Goal: Download file/media

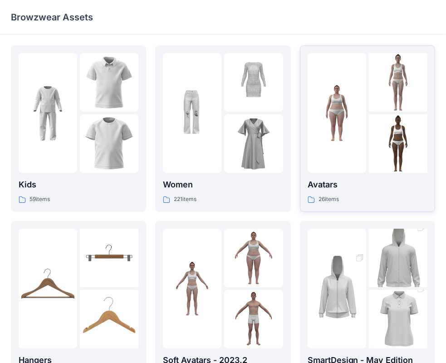
click at [358, 118] on img at bounding box center [336, 113] width 58 height 58
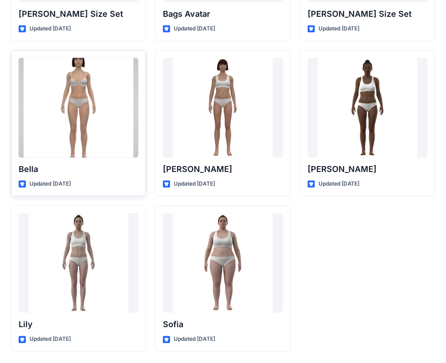
scroll to position [991, 0]
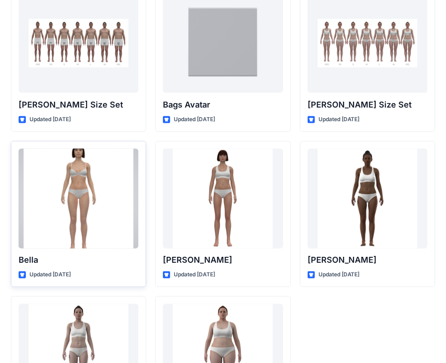
click at [77, 185] on div at bounding box center [79, 199] width 120 height 100
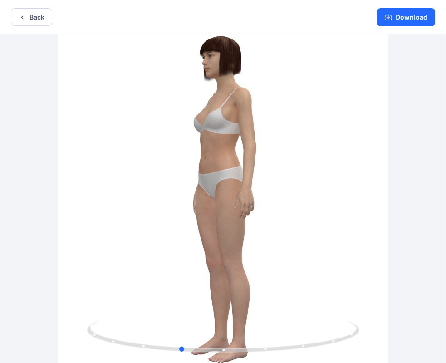
drag, startPoint x: 203, startPoint y: 255, endPoint x: 160, endPoint y: 241, distance: 45.4
click at [160, 241] on div at bounding box center [223, 199] width 446 height 330
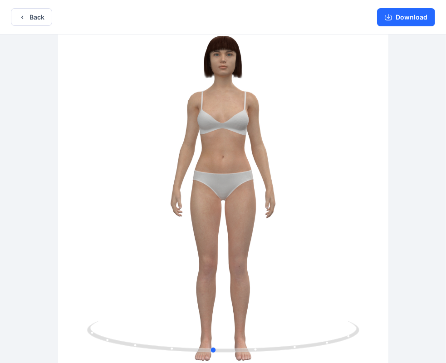
drag, startPoint x: 300, startPoint y: 245, endPoint x: 328, endPoint y: 246, distance: 27.7
click at [328, 246] on div at bounding box center [223, 199] width 446 height 330
click at [381, 18] on button "Download" at bounding box center [406, 17] width 58 height 18
